Goal: Transaction & Acquisition: Book appointment/travel/reservation

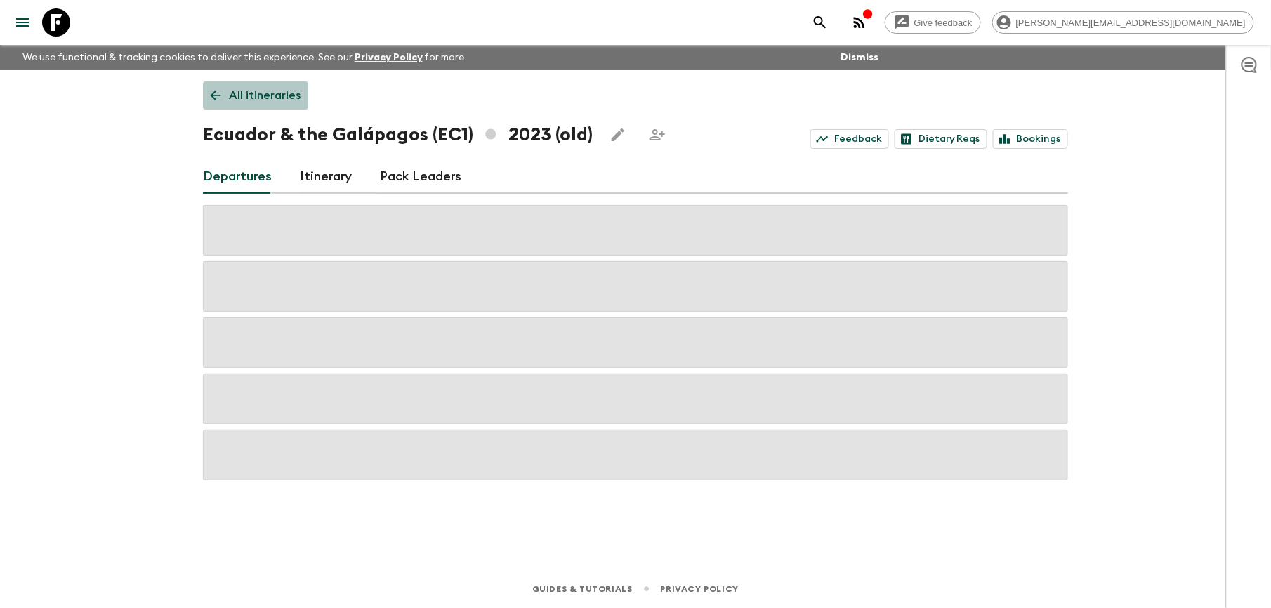
click at [262, 86] on link "All itineraries" at bounding box center [255, 95] width 105 height 28
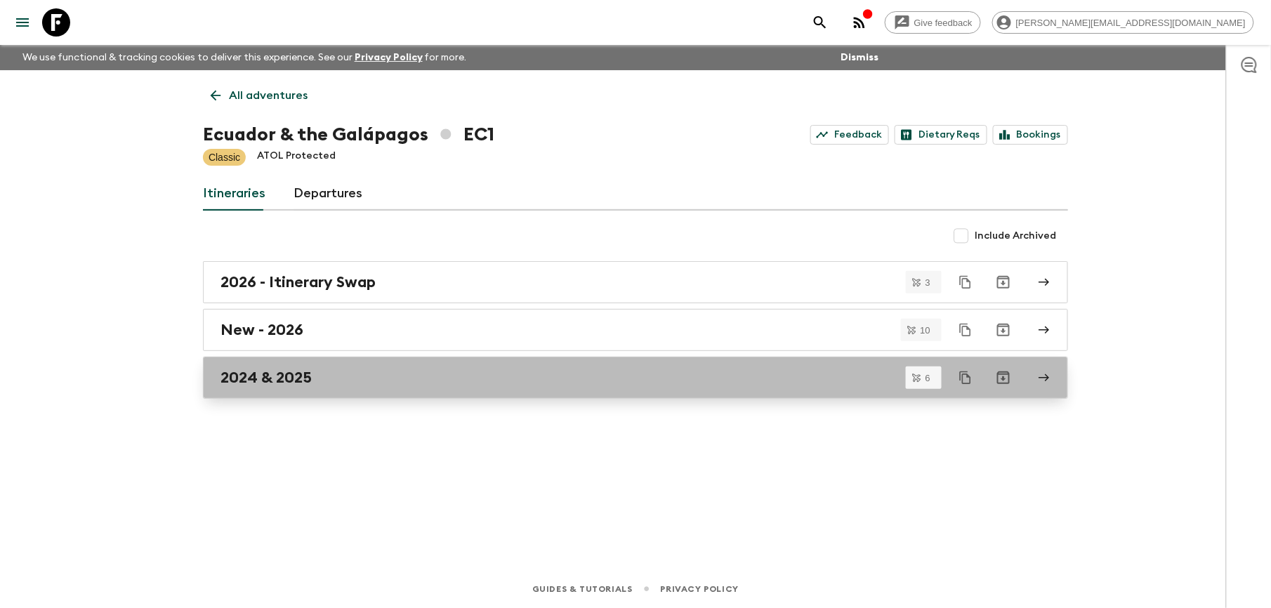
click at [274, 382] on h2 "2024 & 2025" at bounding box center [266, 378] width 91 height 18
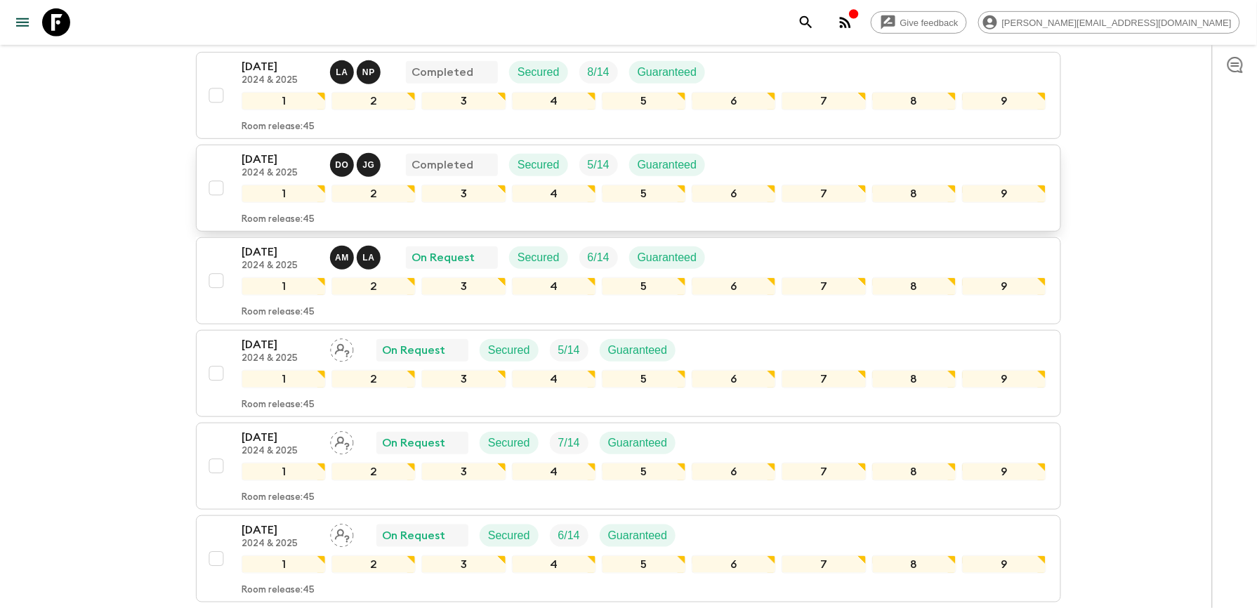
scroll to position [281, 0]
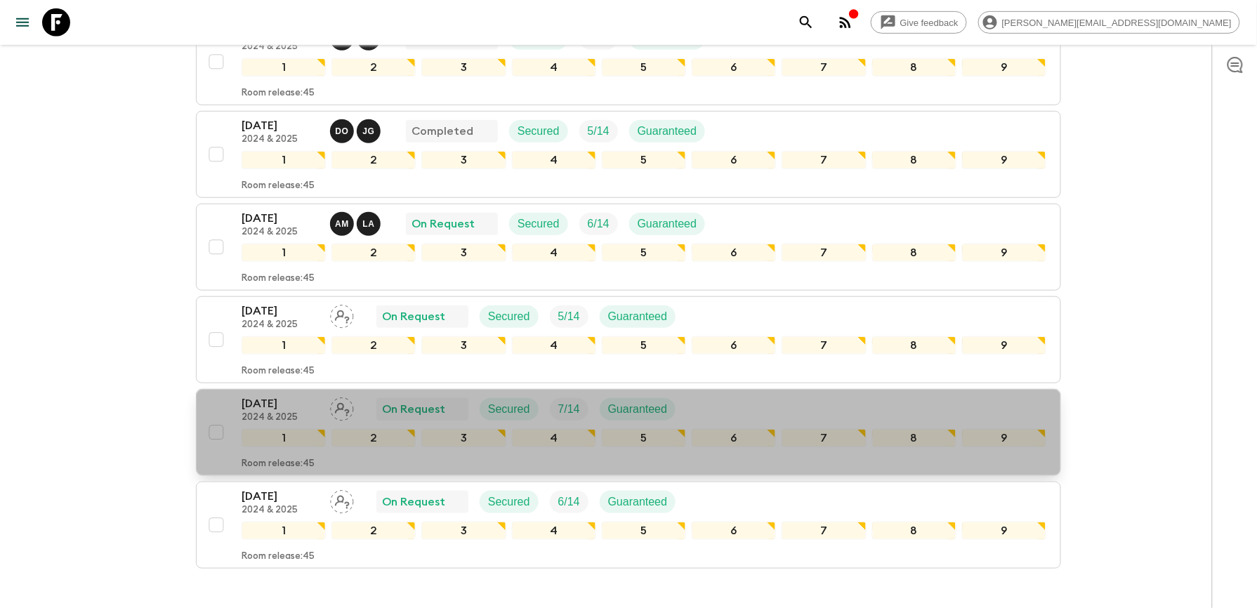
click at [260, 409] on p "[DATE]" at bounding box center [280, 403] width 77 height 17
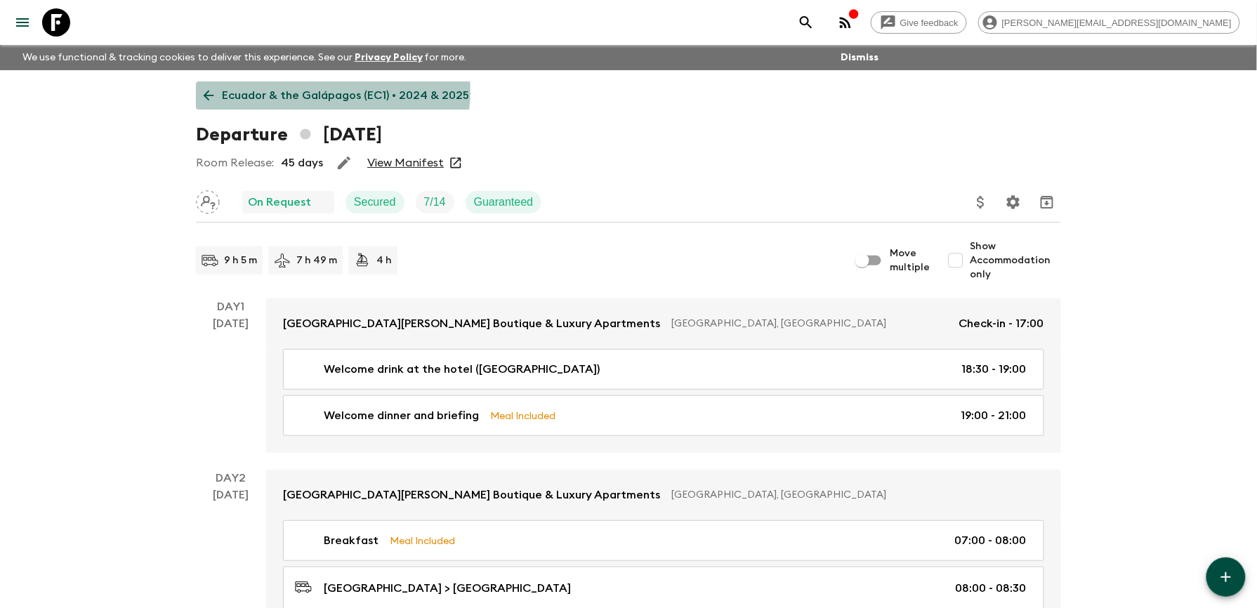
click at [327, 91] on p "Ecuador & the Galápagos (EC1) • 2024 & 2025" at bounding box center [345, 95] width 247 height 17
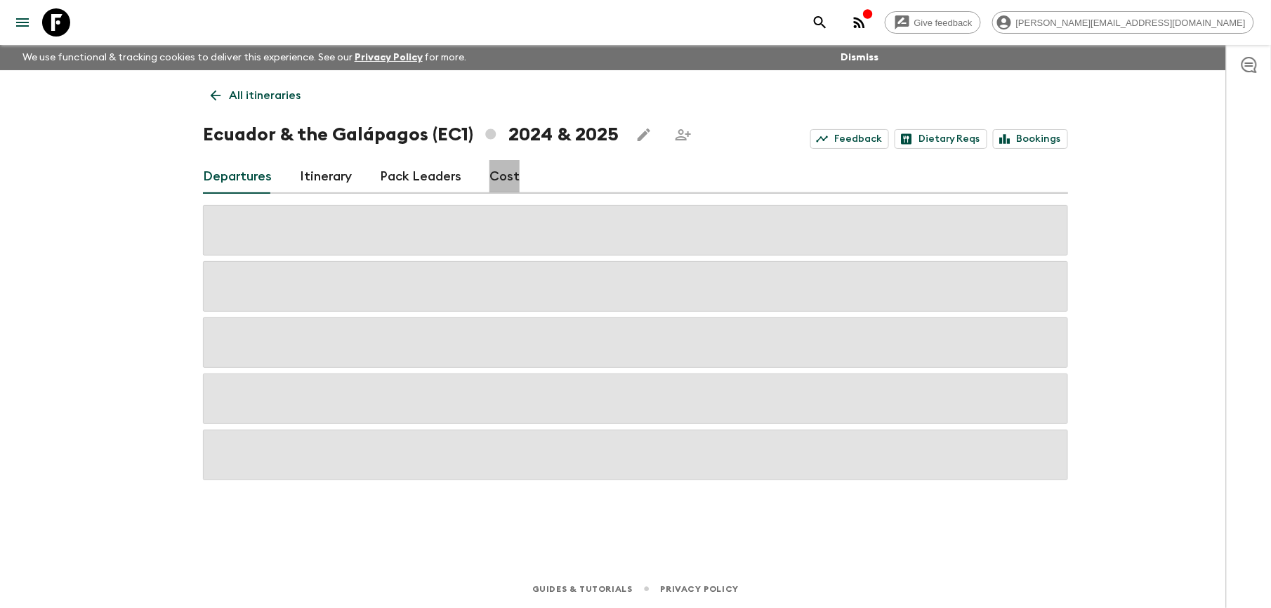
click at [501, 178] on link "Cost" at bounding box center [505, 177] width 30 height 34
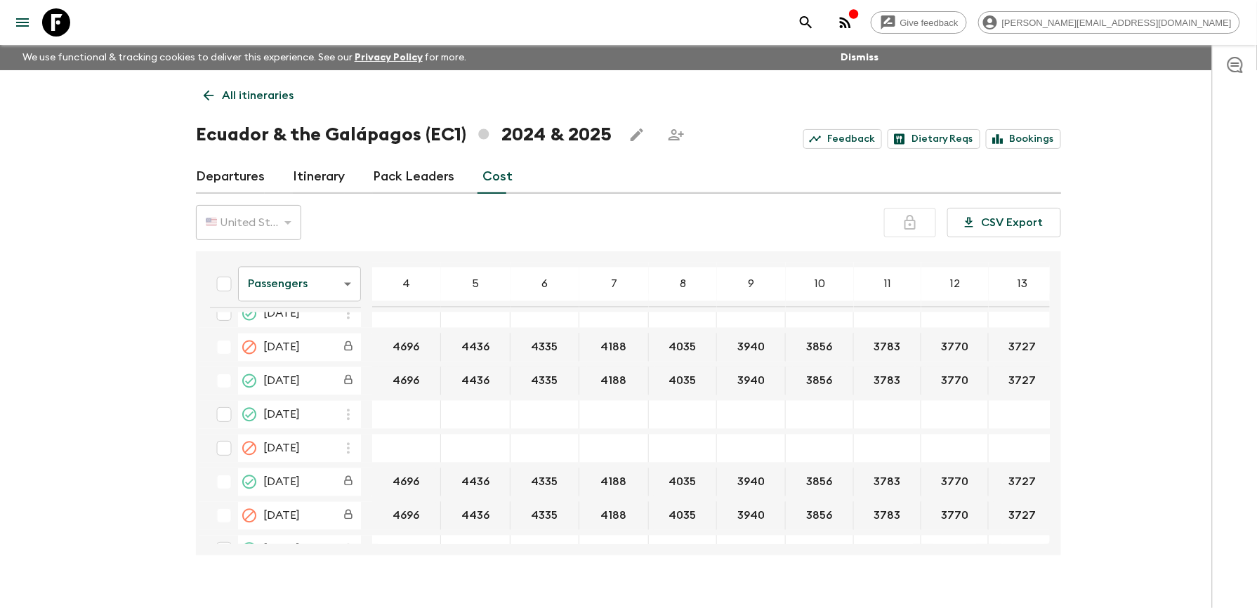
scroll to position [2996, 0]
